Goal: Transaction & Acquisition: Book appointment/travel/reservation

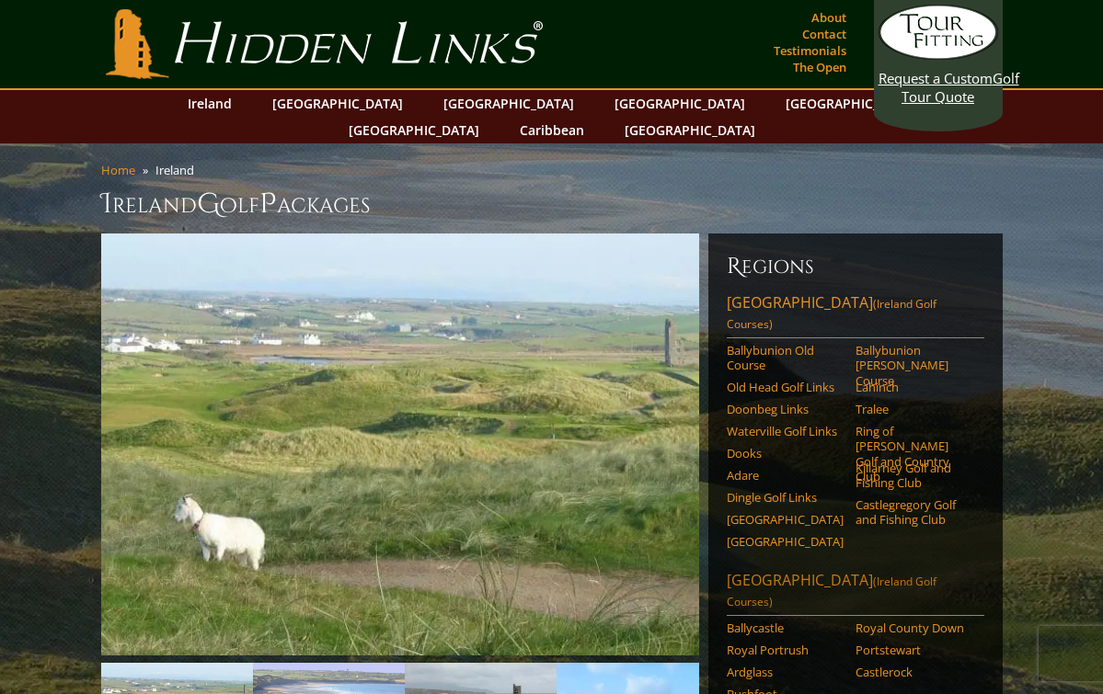
click at [805, 570] on link "Northern Ireland (Ireland Golf Courses)" at bounding box center [854, 593] width 257 height 46
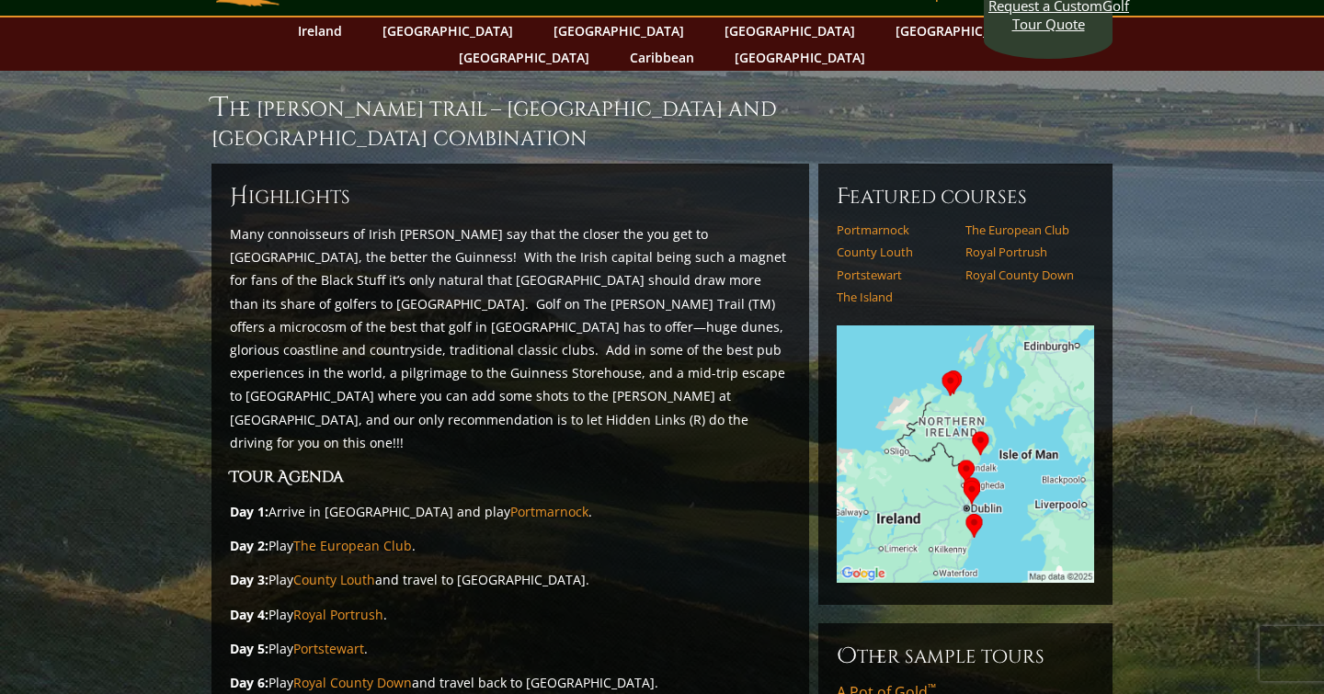
scroll to position [86, 0]
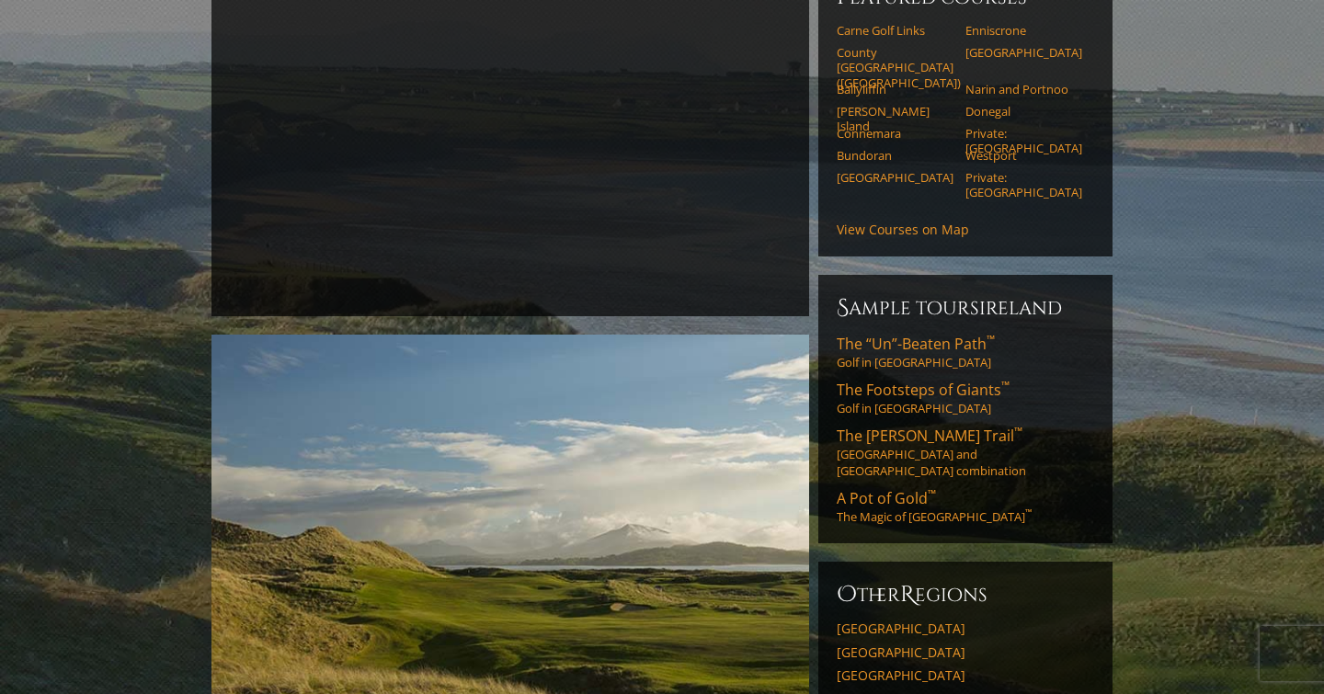
scroll to position [275, 0]
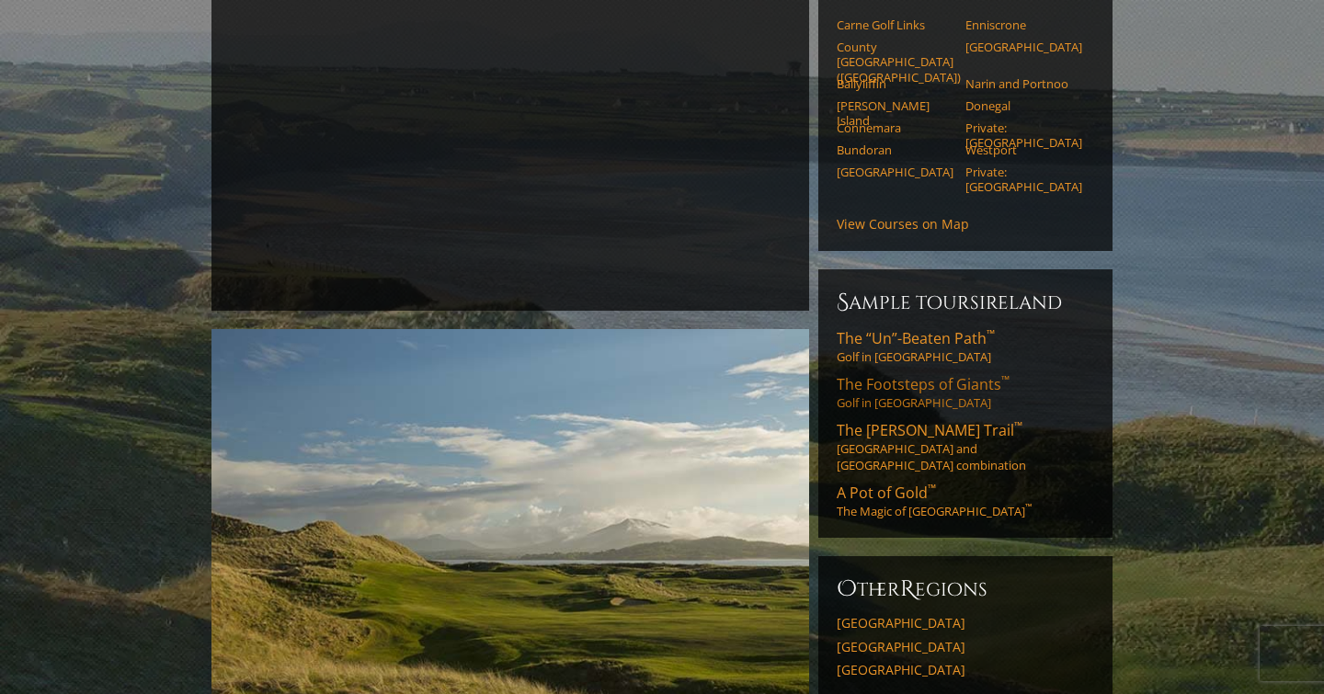
click at [903, 374] on span "The Footsteps of Giants ™" at bounding box center [923, 384] width 173 height 20
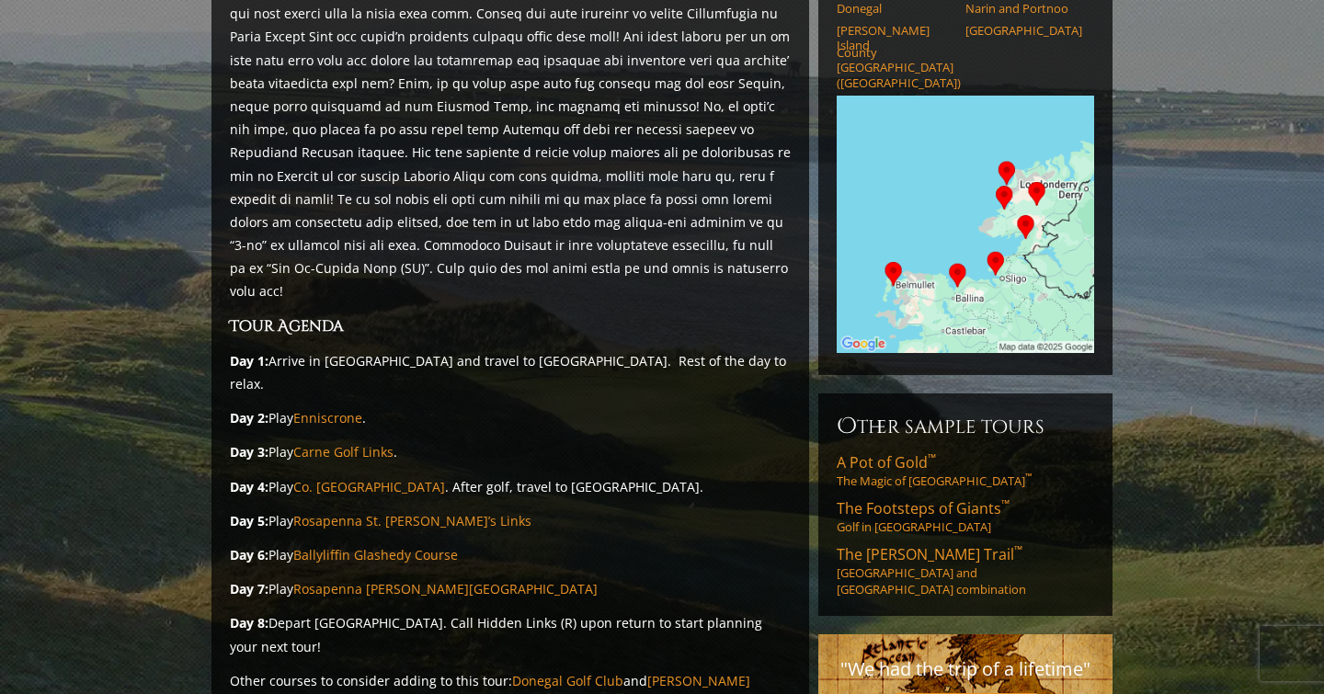
scroll to position [291, 0]
click at [907, 543] on span "The Stout Trail ™" at bounding box center [930, 553] width 186 height 20
